Goal: Task Accomplishment & Management: Manage account settings

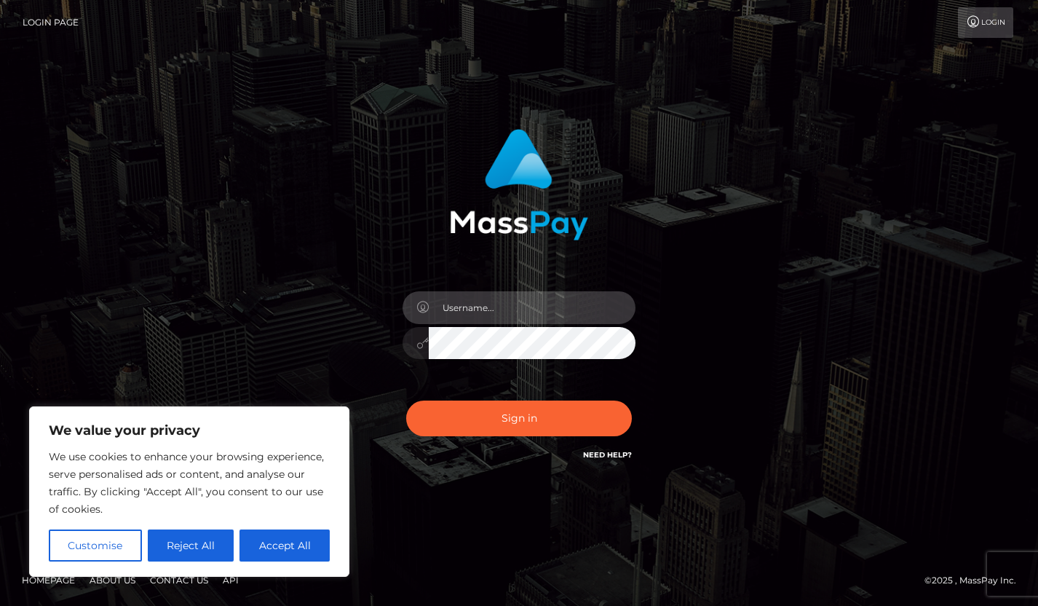
click at [477, 313] on input "text" at bounding box center [532, 307] width 207 height 33
type input "briannaarson@gmail.com"
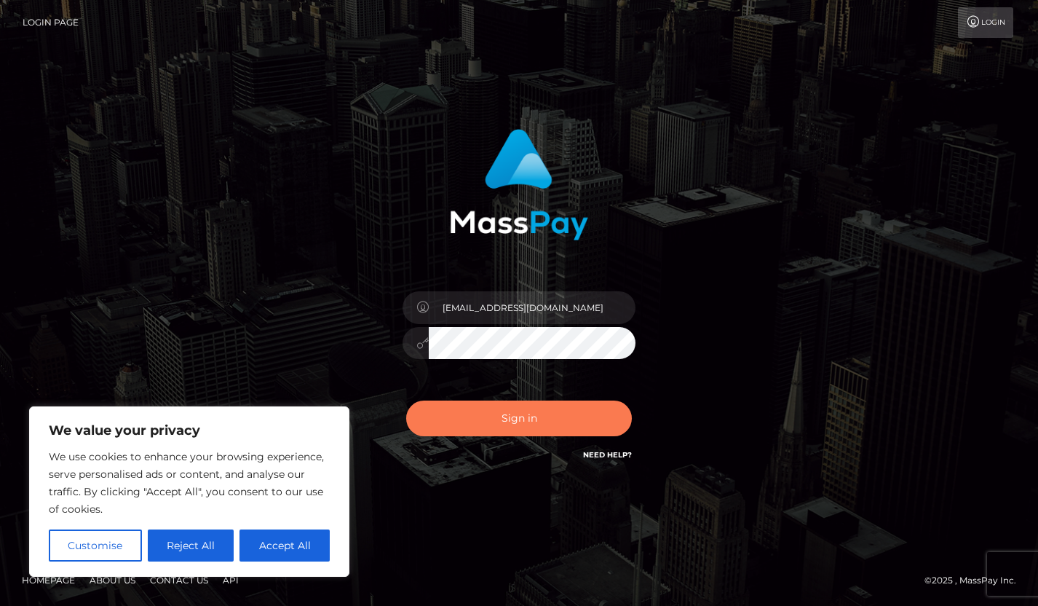
click at [526, 403] on button "Sign in" at bounding box center [519, 418] width 226 height 36
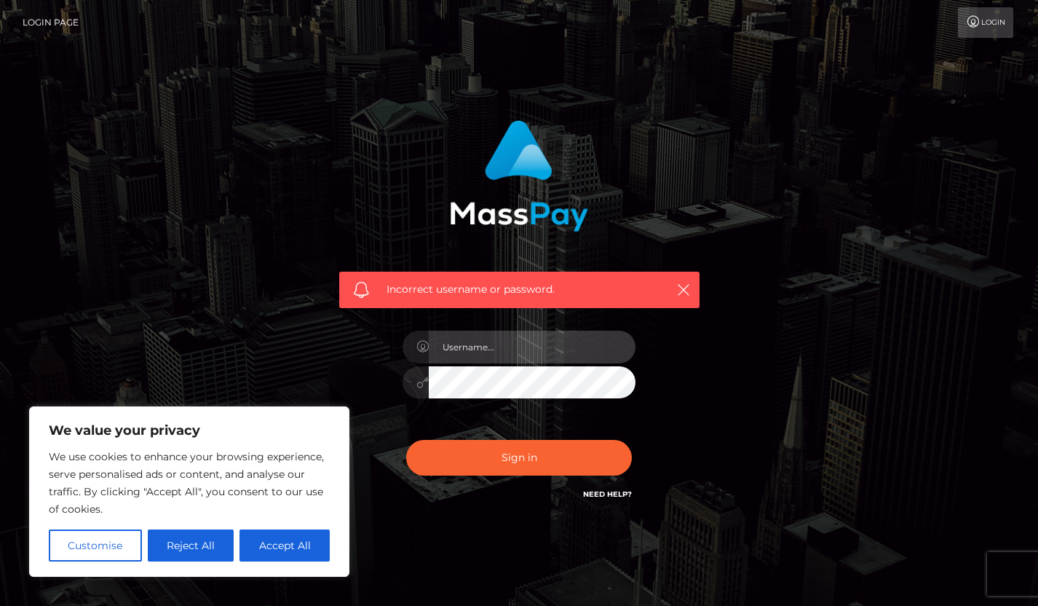
click at [518, 349] on input "text" at bounding box center [532, 346] width 207 height 33
type input "[EMAIL_ADDRESS][DOMAIN_NAME]"
click at [406, 440] on button "Sign in" at bounding box center [519, 458] width 226 height 36
